Goal: Information Seeking & Learning: Find specific fact

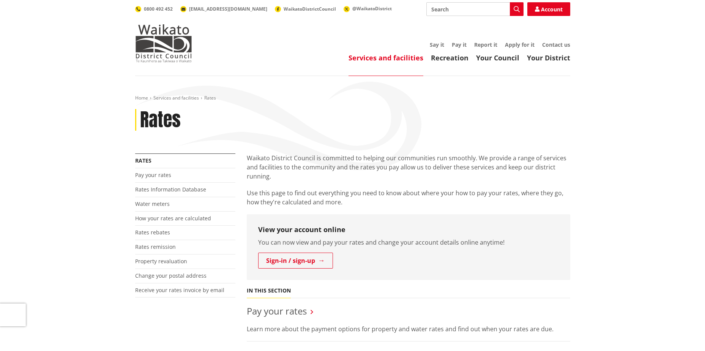
click at [453, 11] on input "Search" at bounding box center [474, 9] width 97 height 14
type input "30 Marlin Place"
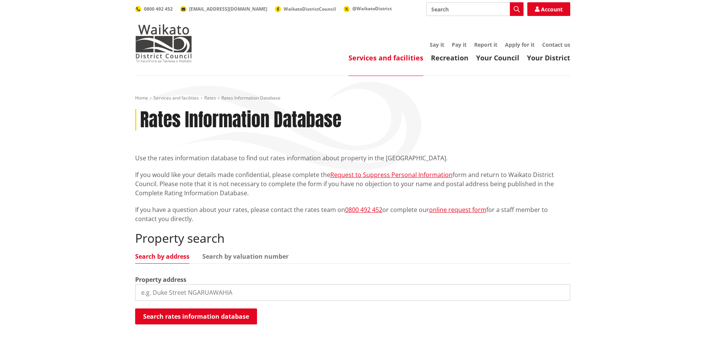
click at [186, 292] on input "search" at bounding box center [352, 292] width 435 height 17
type input "[PERSON_NAME] Place"
click at [181, 315] on button "Search rates information database" at bounding box center [196, 316] width 122 height 16
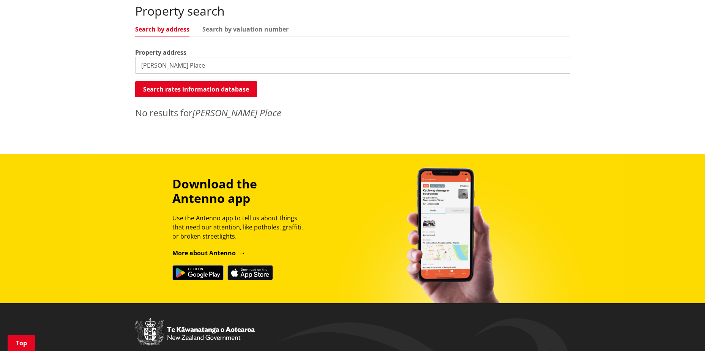
scroll to position [227, 0]
